Goal: Complete application form: Complete application form

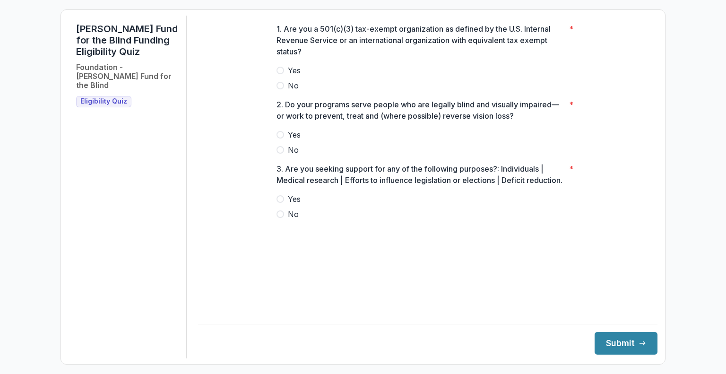
click at [284, 65] on div at bounding box center [428, 63] width 303 height 4
click at [280, 74] on span at bounding box center [281, 71] width 8 height 8
click at [292, 140] on span "Yes" at bounding box center [294, 134] width 13 height 11
click at [283, 203] on span at bounding box center [281, 199] width 8 height 8
click at [293, 220] on span "No" at bounding box center [293, 214] width 11 height 11
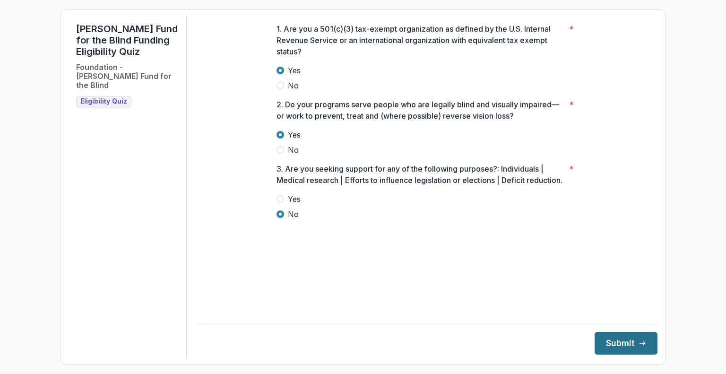
click at [611, 346] on button "Submit" at bounding box center [626, 343] width 63 height 23
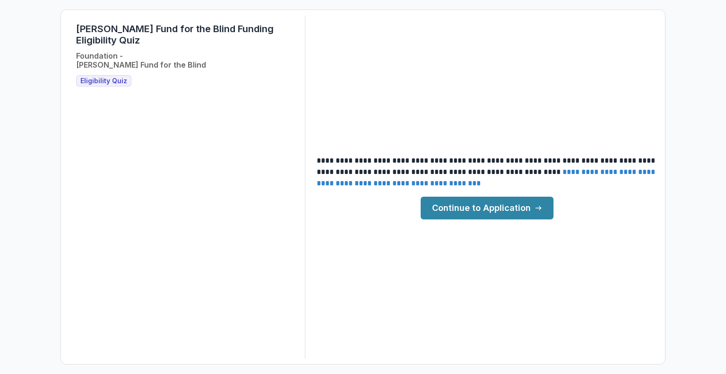
click at [470, 204] on link "Continue to Application" at bounding box center [487, 208] width 133 height 23
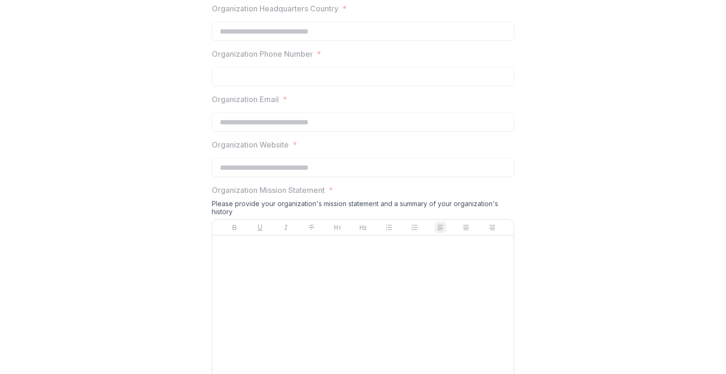
scroll to position [725, 0]
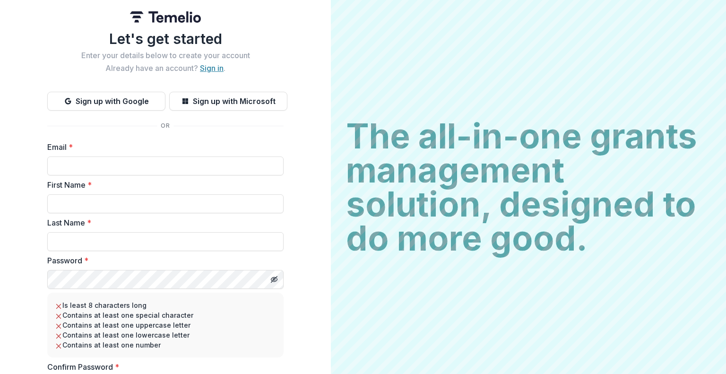
click at [212, 70] on link "Sign in" at bounding box center [212, 67] width 24 height 9
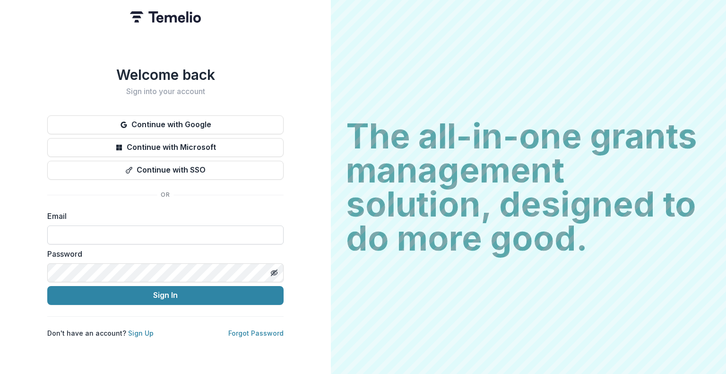
click at [131, 226] on input at bounding box center [165, 235] width 236 height 19
type input "**********"
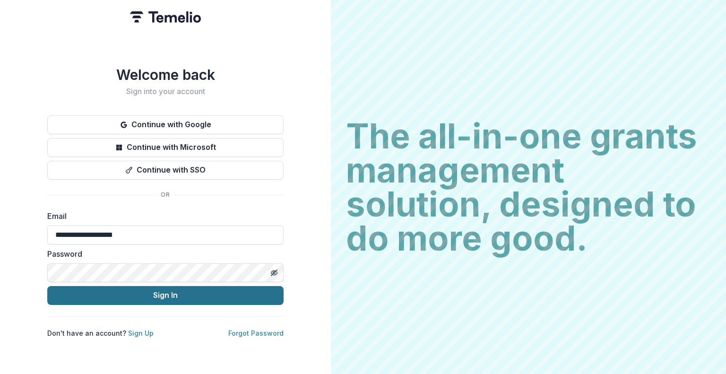
click at [195, 294] on button "Sign In" at bounding box center [165, 295] width 236 height 19
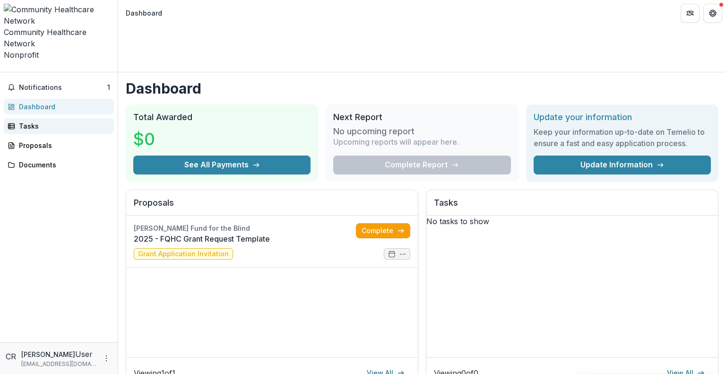
click at [20, 118] on link "Tasks" at bounding box center [59, 126] width 110 height 16
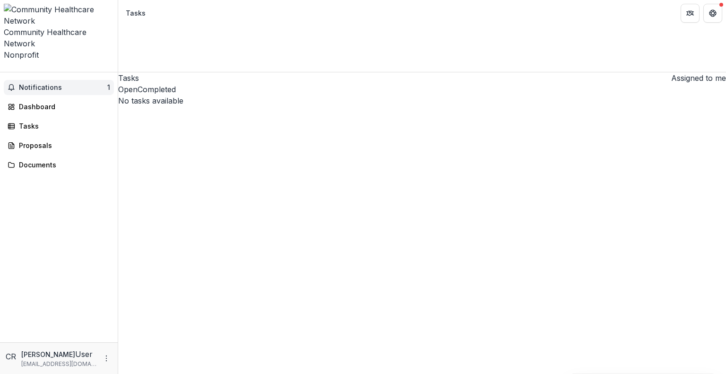
click at [34, 84] on span "Notifications" at bounding box center [63, 88] width 88 height 8
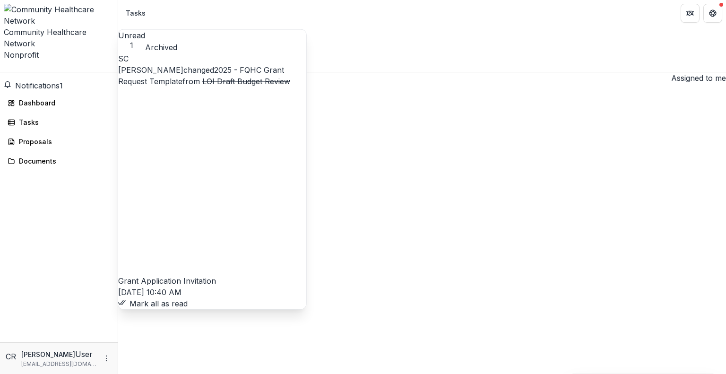
click at [144, 298] on button "Mark all as read" at bounding box center [153, 303] width 70 height 11
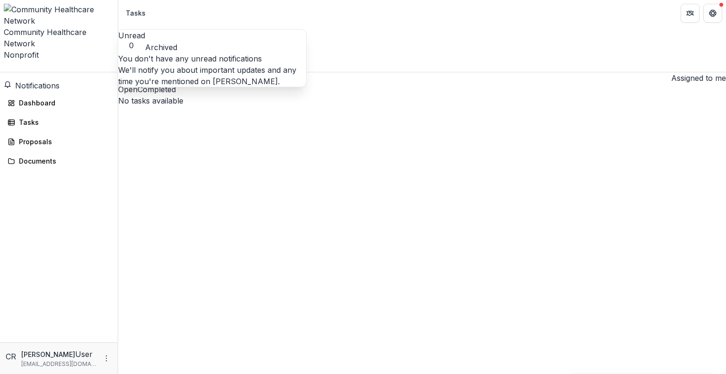
click at [49, 81] on span "Notifications" at bounding box center [37, 85] width 44 height 9
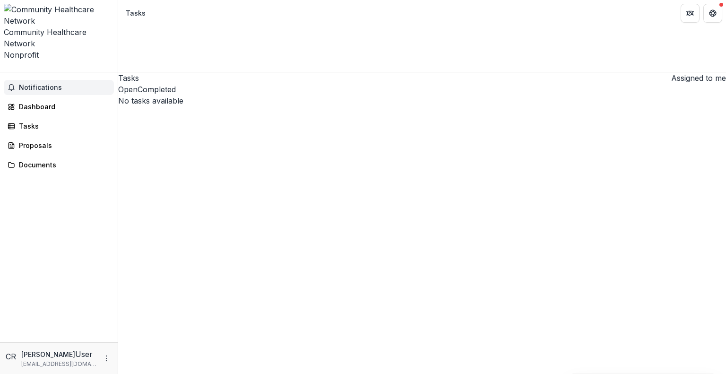
click at [49, 84] on span "Notifications" at bounding box center [64, 88] width 91 height 8
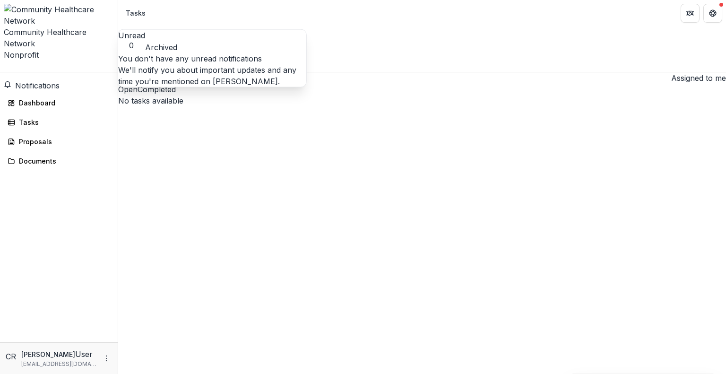
click at [177, 42] on button "Archived" at bounding box center [161, 47] width 32 height 11
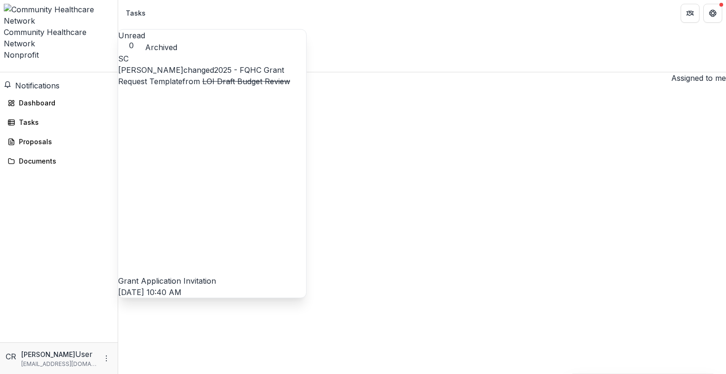
click at [184, 71] on link "2025 - FQHC Grant Request Template" at bounding box center [201, 75] width 166 height 21
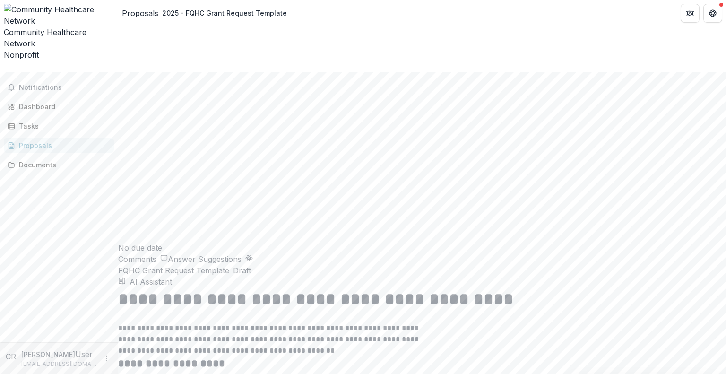
scroll to position [1901, 0]
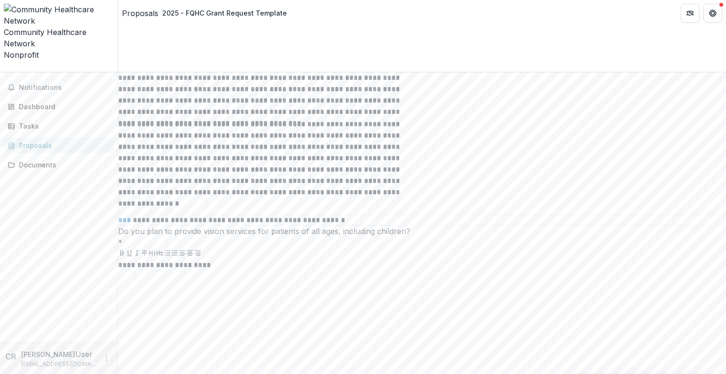
scroll to position [2731, 0]
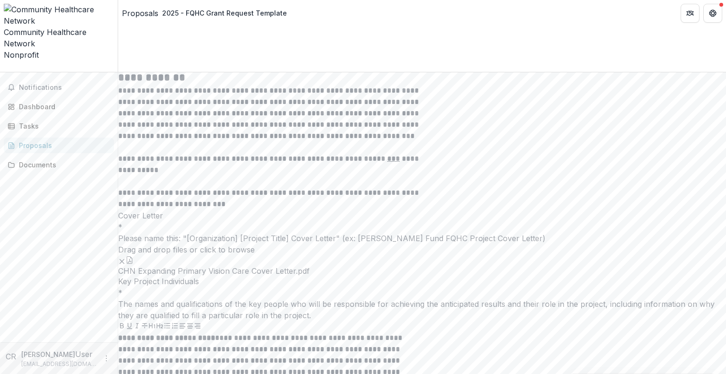
scroll to position [2023, 0]
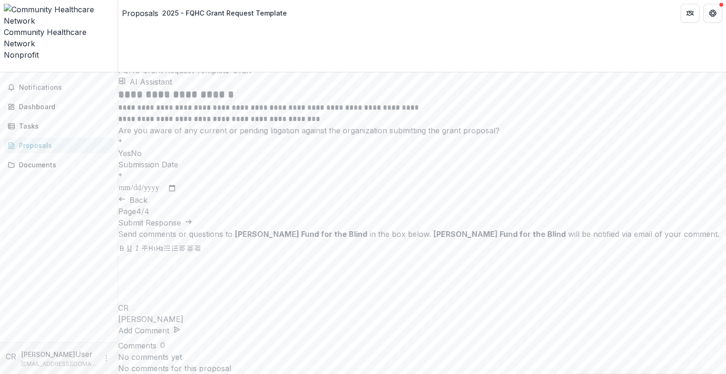
scroll to position [0, 0]
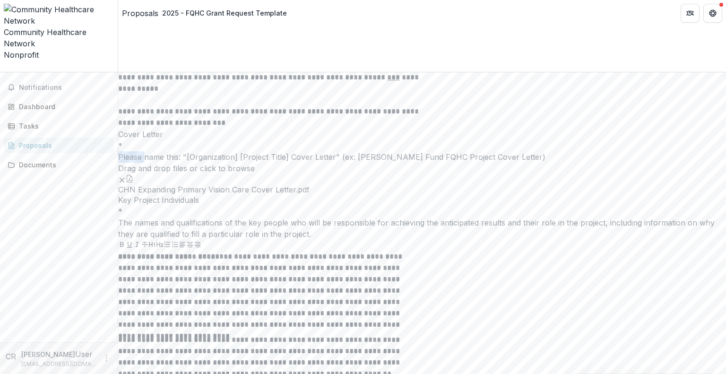
scroll to position [2023, 0]
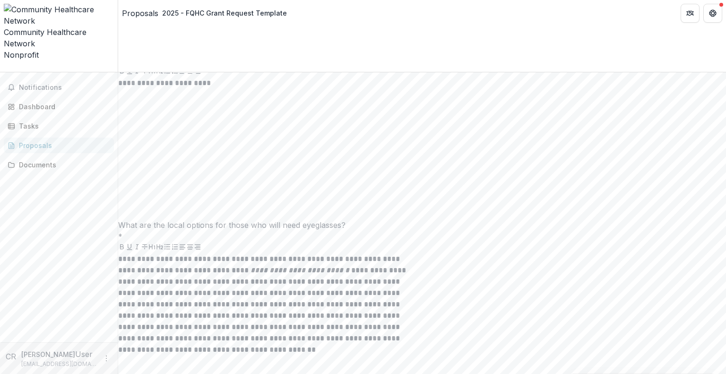
scroll to position [2731, 0]
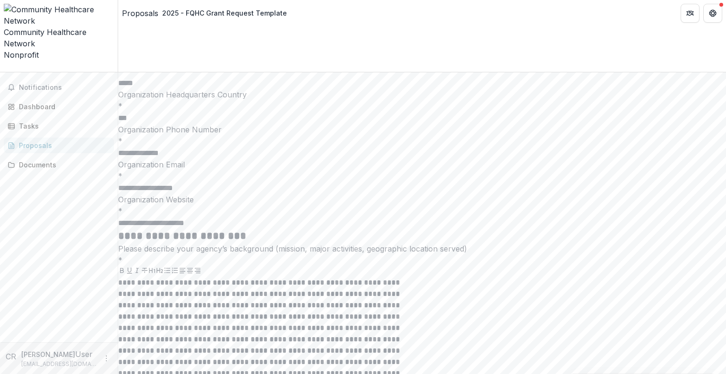
scroll to position [1901, 0]
